Goal: Register for event/course

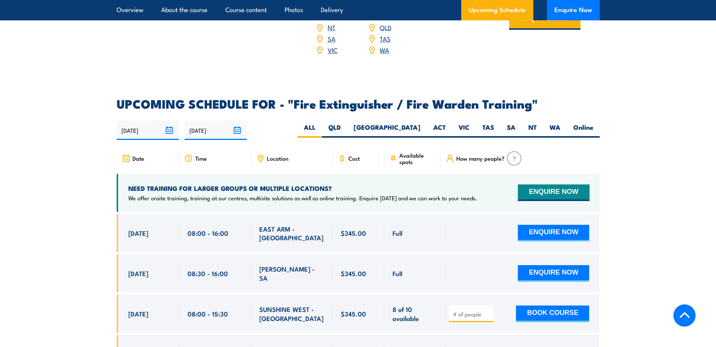
scroll to position [1170, 0]
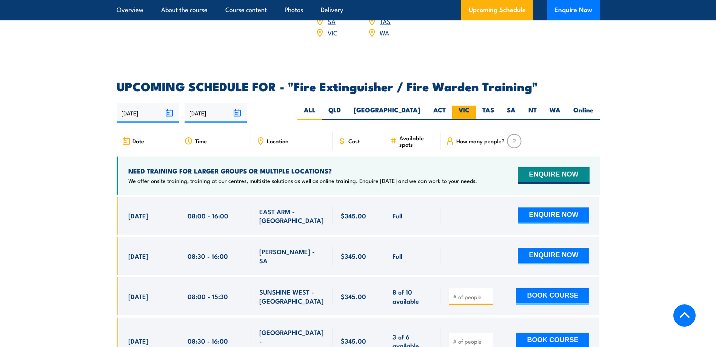
click at [461, 106] on label "VIC" at bounding box center [464, 113] width 24 height 15
click at [470, 106] on input "VIC" at bounding box center [472, 108] width 5 height 5
radio input "true"
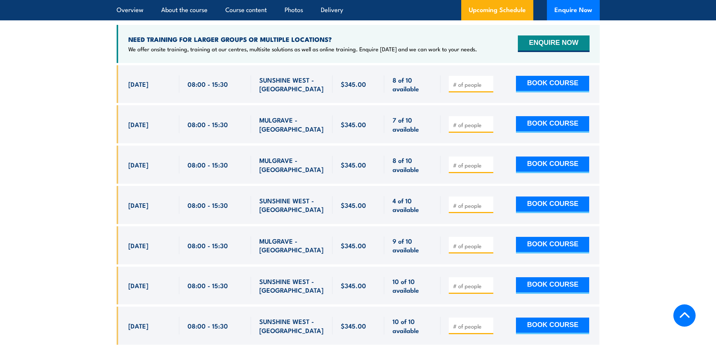
scroll to position [1315, 0]
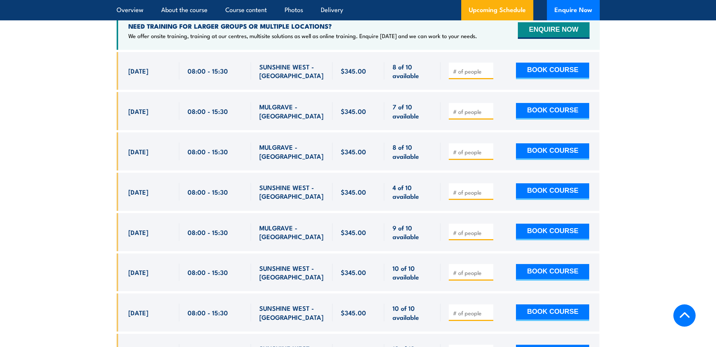
drag, startPoint x: 129, startPoint y: 220, endPoint x: 422, endPoint y: 227, distance: 293.4
click at [422, 227] on div "[DATE] 08:00 - 08:00" at bounding box center [358, 232] width 483 height 38
drag, startPoint x: 422, startPoint y: 227, endPoint x: 418, endPoint y: 229, distance: 5.3
click at [418, 229] on span "9 of 10 available" at bounding box center [413, 233] width 40 height 18
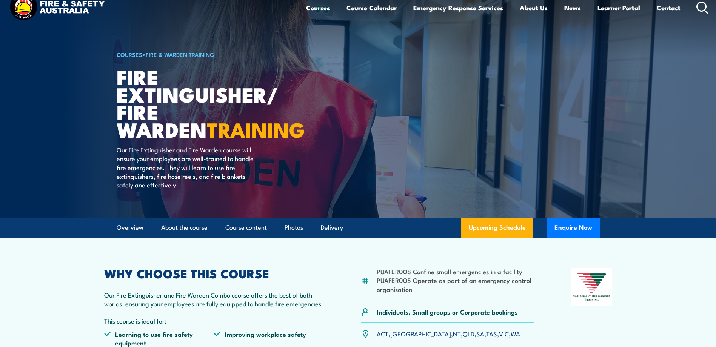
scroll to position [0, 0]
